Goal: Register for event/course

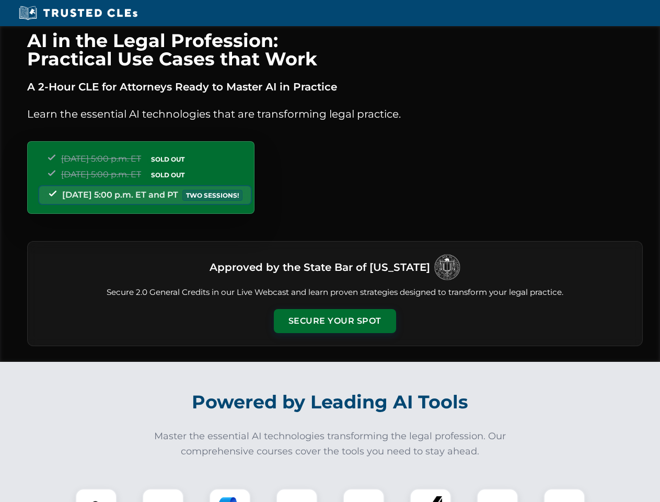
click at [335, 321] on button "Secure Your Spot" at bounding box center [335, 321] width 122 height 24
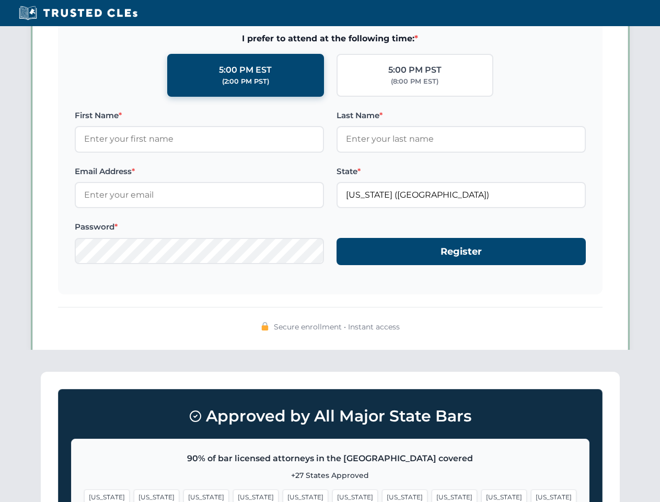
click at [332, 495] on span "[US_STATE]" at bounding box center [354, 496] width 45 height 15
click at [382, 495] on span "[US_STATE]" at bounding box center [404, 496] width 45 height 15
click at [481, 495] on span "[US_STATE]" at bounding box center [503, 496] width 45 height 15
